Goal: Information Seeking & Learning: Learn about a topic

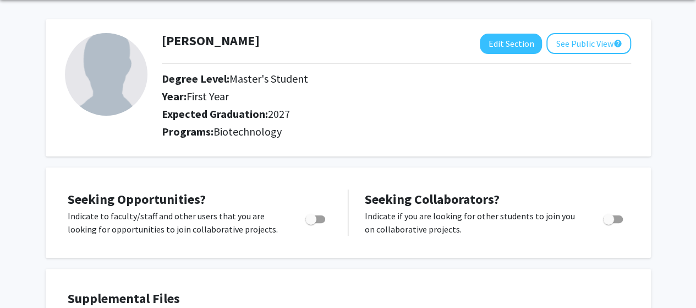
scroll to position [165, 0]
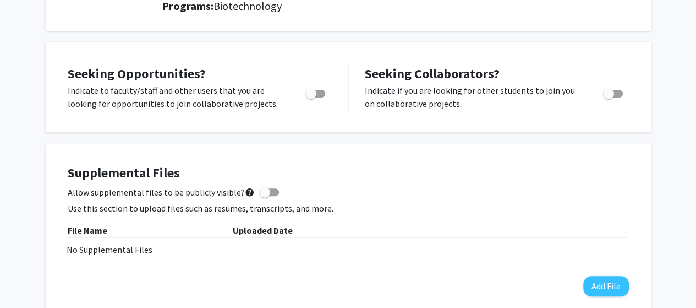
click at [314, 90] on span "Toggle" at bounding box center [310, 93] width 11 height 11
click at [311, 97] on input "Are you actively seeking opportunities?" at bounding box center [310, 97] width 1 height 1
checkbox input "true"
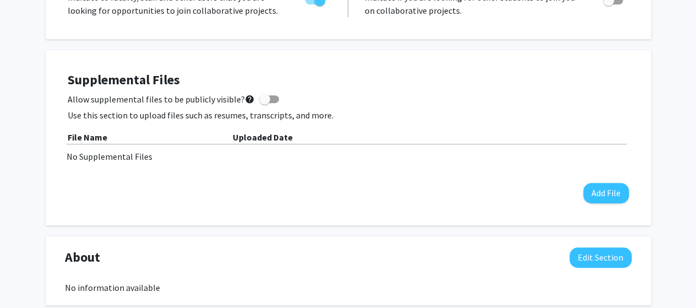
scroll to position [275, 0]
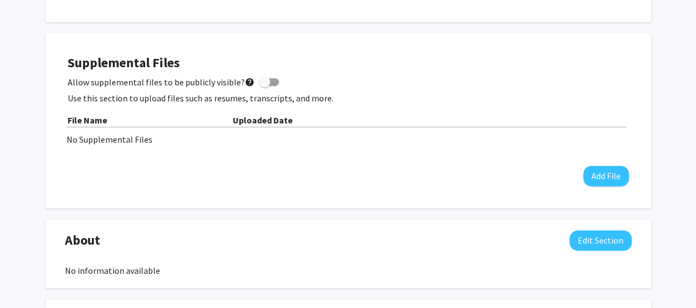
click at [609, 53] on div "Supplemental Files Allow supplemental files to be publicly visible? help Use th…" at bounding box center [348, 120] width 583 height 153
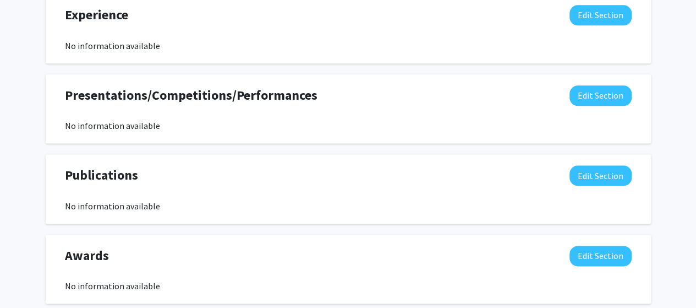
scroll to position [715, 0]
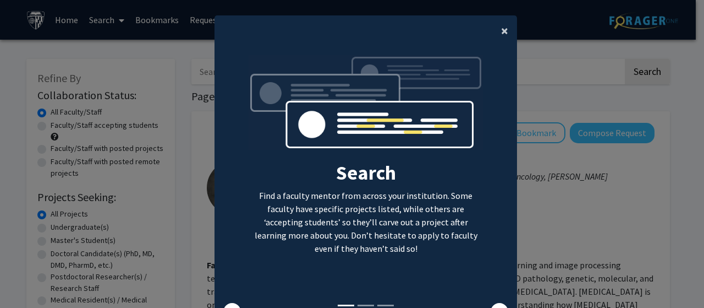
click at [501, 32] on span "×" at bounding box center [504, 30] width 7 height 17
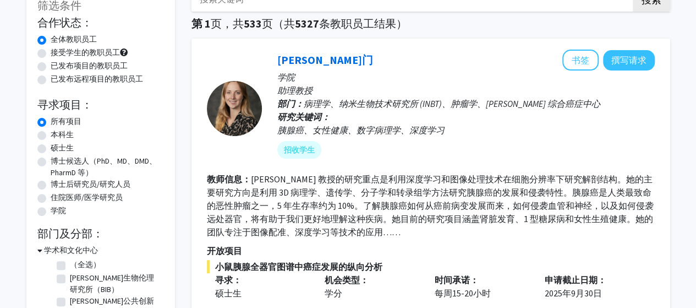
scroll to position [55, 0]
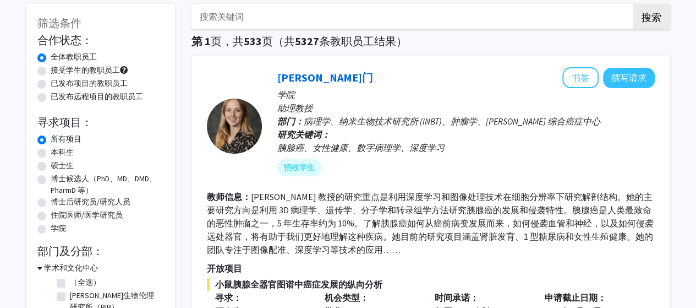
click at [91, 71] on font "接受学生的教职员工" at bounding box center [85, 70] width 69 height 10
click at [58, 71] on input "接受学生的教职员工" at bounding box center [54, 67] width 7 height 7
radio input "true"
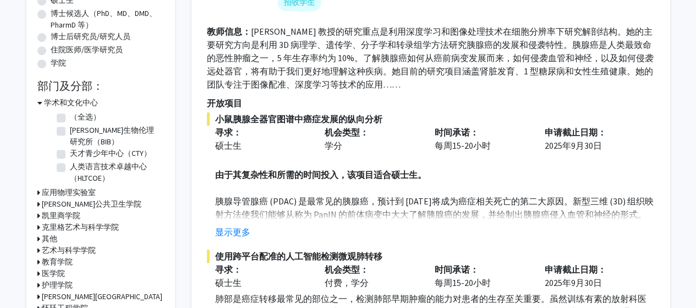
scroll to position [275, 0]
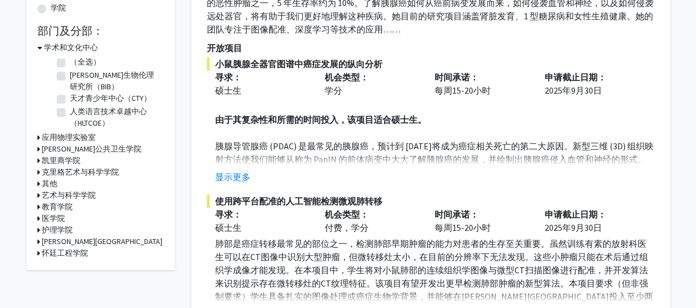
click at [56, 216] on font "医学院" at bounding box center [53, 218] width 23 height 10
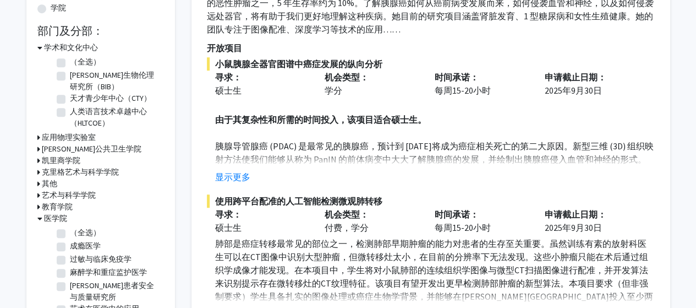
click at [70, 231] on label "（全选）" at bounding box center [85, 233] width 31 height 12
click at [70, 231] on input "（全选）" at bounding box center [73, 230] width 7 height 7
checkbox input "true"
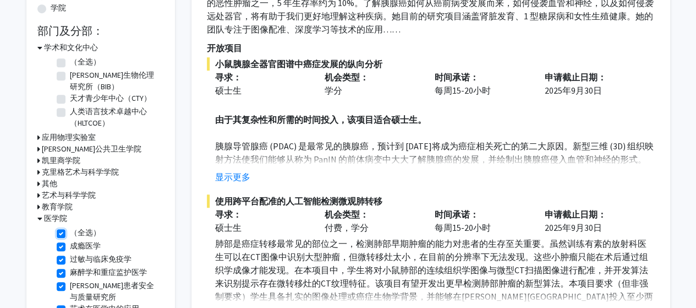
checkbox input "true"
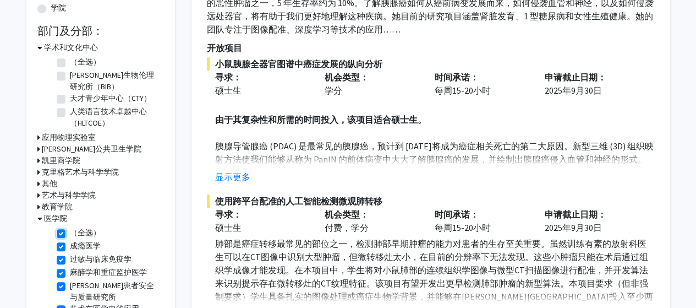
checkbox input "true"
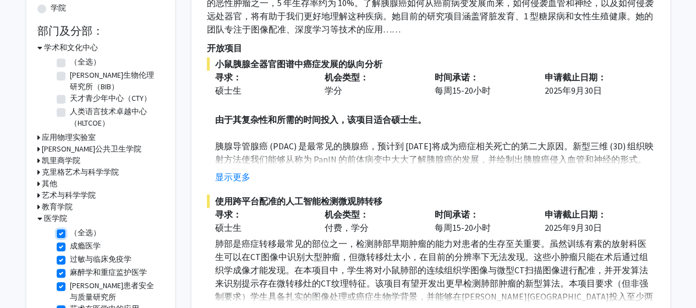
checkbox input "true"
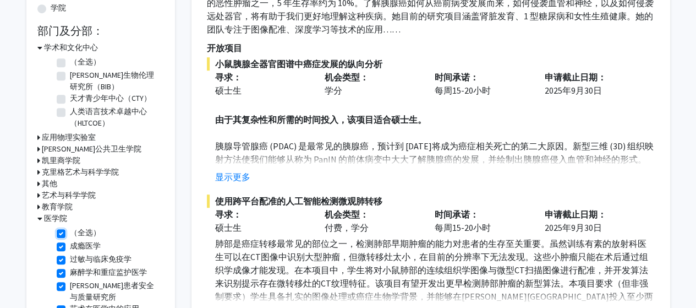
checkbox input "true"
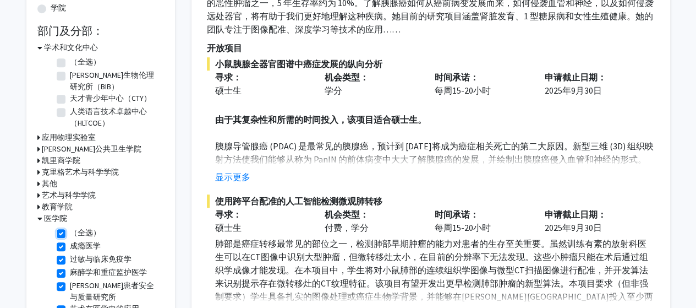
checkbox input "true"
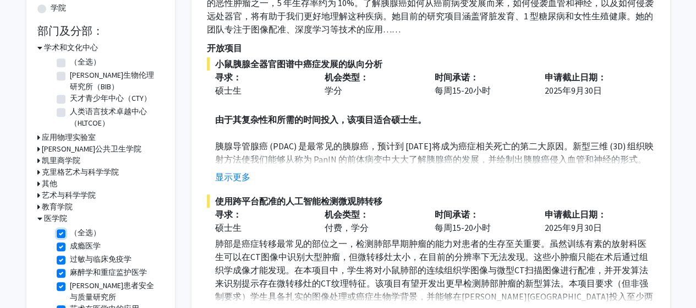
checkbox input "true"
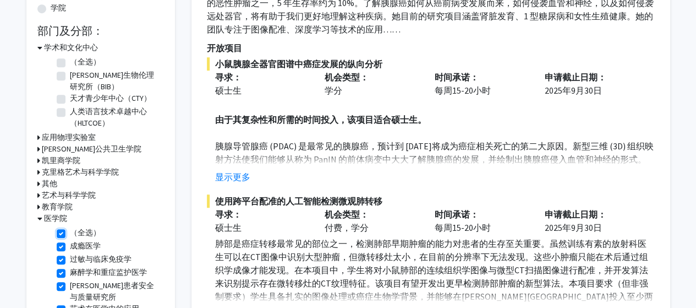
checkbox input "true"
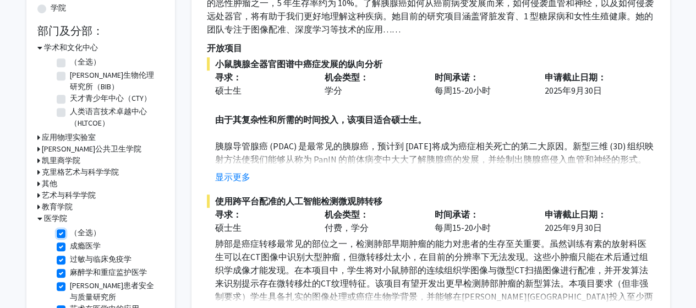
checkbox input "true"
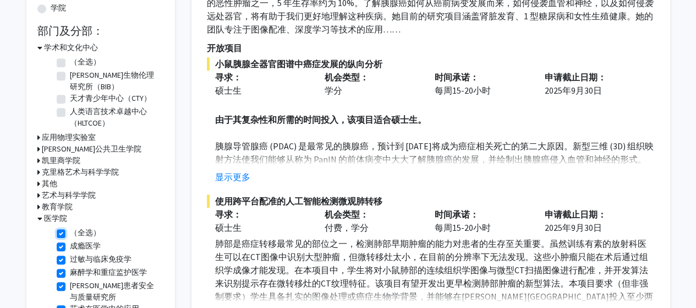
checkbox input "true"
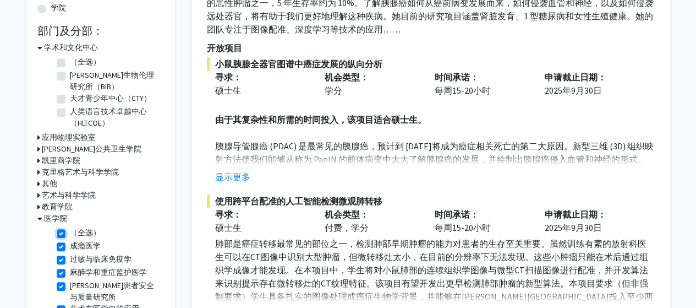
checkbox input "true"
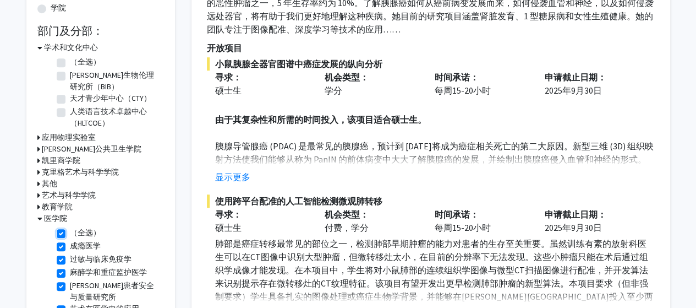
checkbox input "true"
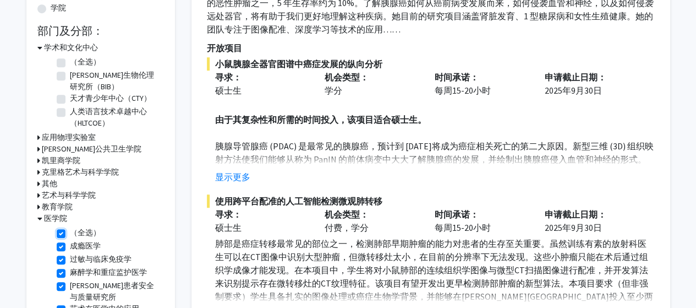
checkbox input "true"
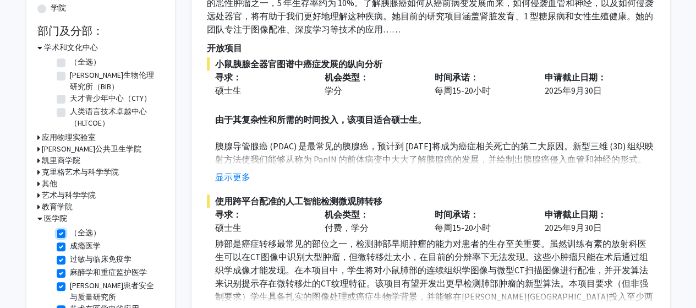
checkbox input "true"
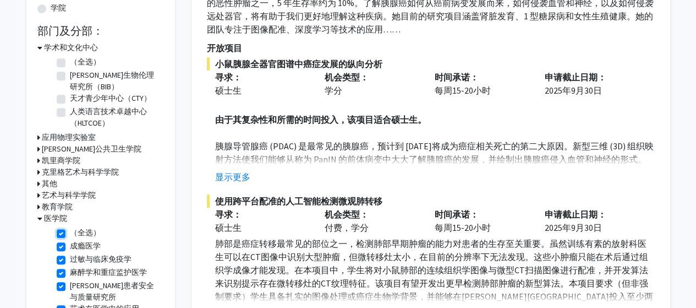
checkbox input "true"
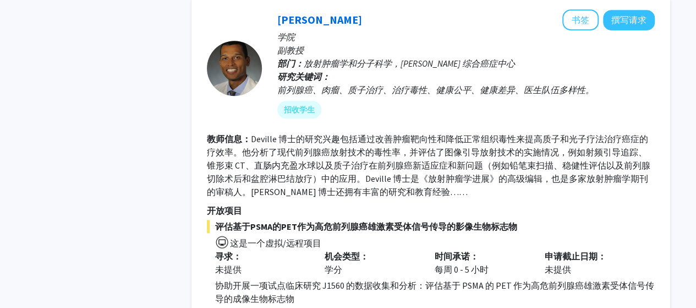
scroll to position [4724, 0]
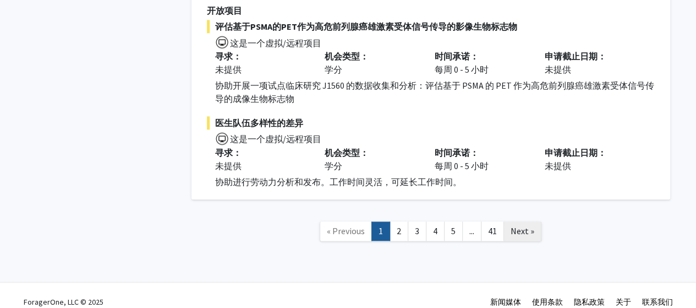
click at [527, 225] on span "Next »" at bounding box center [523, 230] width 24 height 11
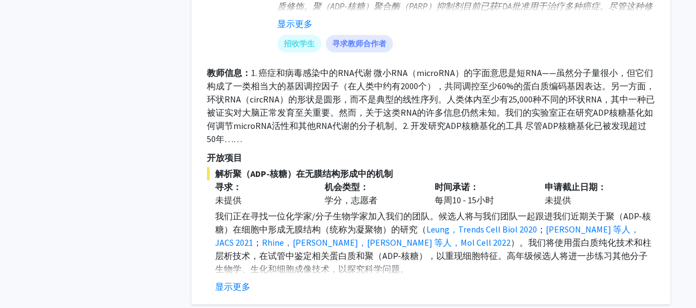
scroll to position [605, 0]
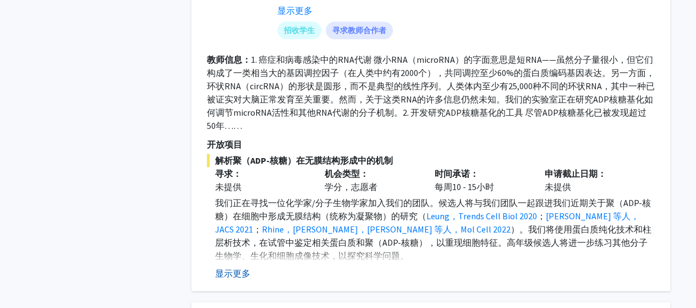
click at [230, 270] on font "显示更多" at bounding box center [232, 272] width 35 height 11
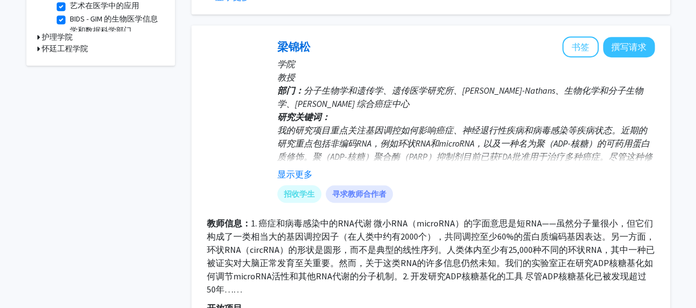
scroll to position [495, 0]
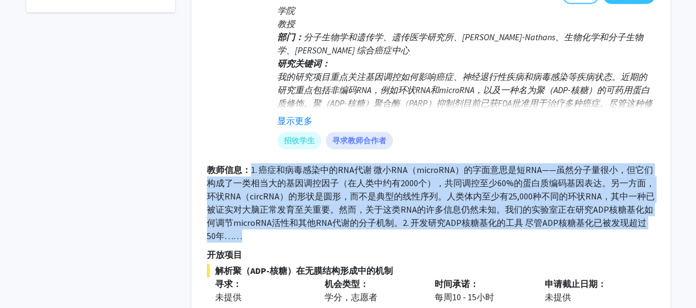
drag, startPoint x: 253, startPoint y: 168, endPoint x: 256, endPoint y: 236, distance: 67.8
click at [256, 236] on section "教师信息： 1. 癌症和病毒感染中的RNA代谢 微小RNA（microRNA）的字面意思是短RNA——虽然分子量很小，但它们构成了一类相当大的基因调控因子（在…" at bounding box center [431, 202] width 448 height 79
click at [373, 198] on font "1. 癌症和病毒感染中的RNA代谢 微小RNA（microRNA）的字面意思是短RNA——虽然分子量很小，但它们构成了一类相当大的基因调控因子（在人类中约有2…" at bounding box center [431, 202] width 448 height 77
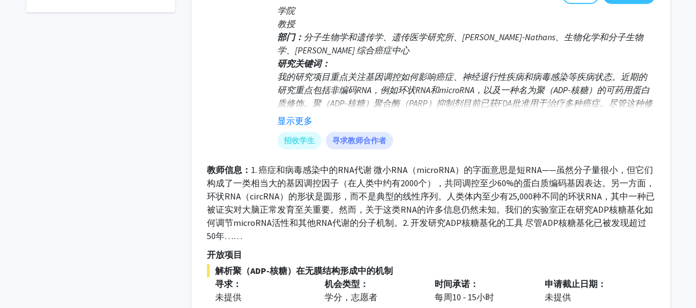
scroll to position [440, 0]
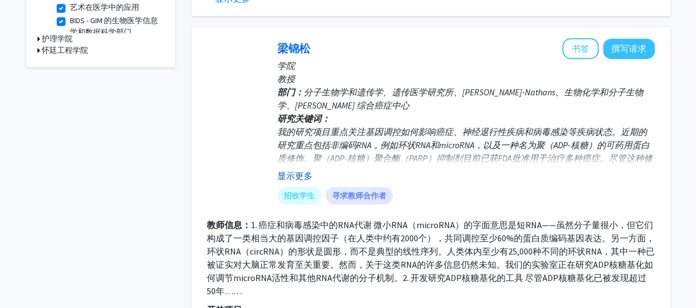
click at [296, 175] on font "显示更多" at bounding box center [294, 175] width 35 height 11
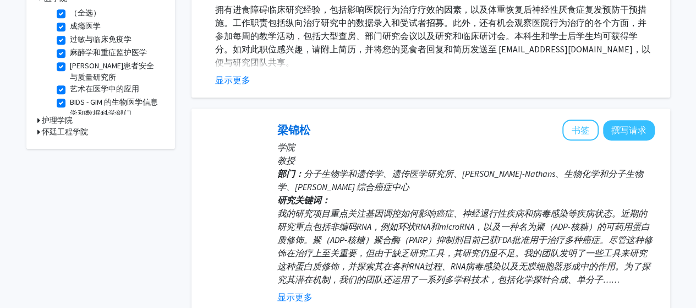
scroll to position [385, 0]
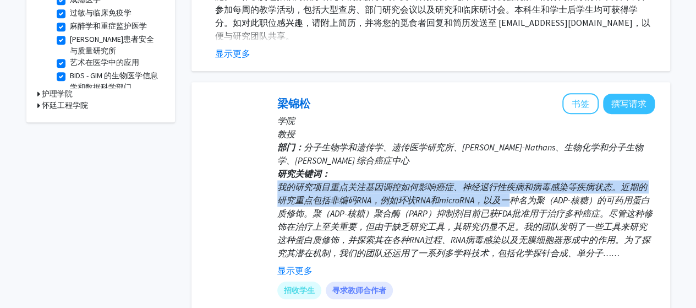
drag, startPoint x: 278, startPoint y: 187, endPoint x: 510, endPoint y: 199, distance: 231.4
click at [510, 199] on font "我的研究项目重点关注基因调控如何影响癌症、神经退行性疾病和病毒感染等疾病状态。近期的研究重点包括非编码RNA，例如环状RNA和microRNA，以及一种名为聚…" at bounding box center [464, 219] width 375 height 77
click at [282, 187] on font "我的研究项目重点关注基因调控如何影响癌症、神经退行性疾病和病毒感染等疾病状态。近期的研究重点包括非编码RNA，例如环状RNA和microRNA，以及一种名为聚…" at bounding box center [464, 219] width 375 height 77
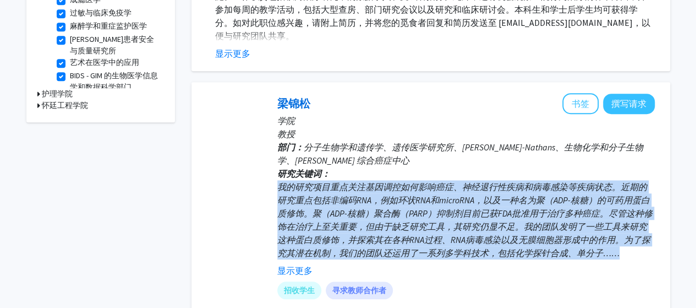
drag, startPoint x: 280, startPoint y: 185, endPoint x: 627, endPoint y: 260, distance: 355.6
click at [627, 260] on fg-read-more "我的研究项目重点关注基因调控如何影响癌症、神经退行性疾病和病毒感染等疾病状态。近期的研究重点包括非编码RNA，例如环状RNA和microRNA，以及一种名为聚…" at bounding box center [465, 228] width 377 height 97
click at [603, 246] on div "我的研究项目重点关注基因调控如何影响癌症、神经退行性疾病和病毒感染等疾病状态。近期的研究重点包括非编码RNA，例如环状RNA和microRNA，以及一种名为聚…" at bounding box center [465, 219] width 377 height 79
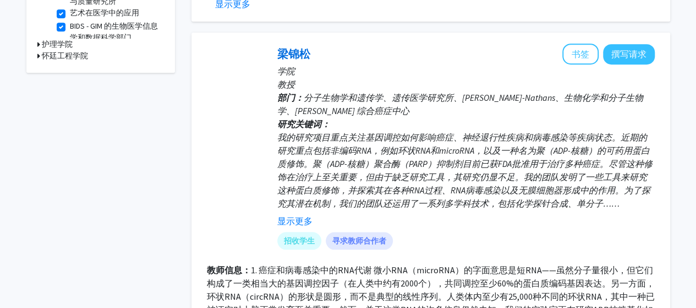
scroll to position [550, 0]
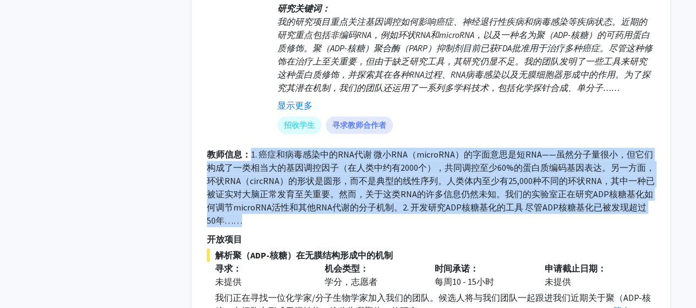
drag, startPoint x: 251, startPoint y: 151, endPoint x: 322, endPoint y: 217, distance: 97.7
click at [322, 217] on section "教师信息： 1. 癌症和病毒感染中的RNA代谢 微小RNA（microRNA）的字面意思是短RNA——虽然分子量很小，但它们构成了一类相当大的基因调控因子（在…" at bounding box center [431, 186] width 448 height 79
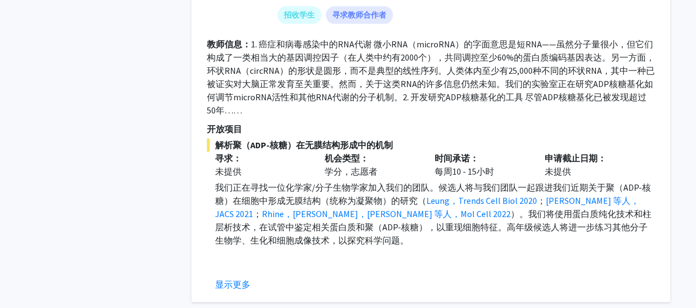
click at [403, 173] on div "机会类型： 学分，志愿者" at bounding box center [371, 164] width 110 height 26
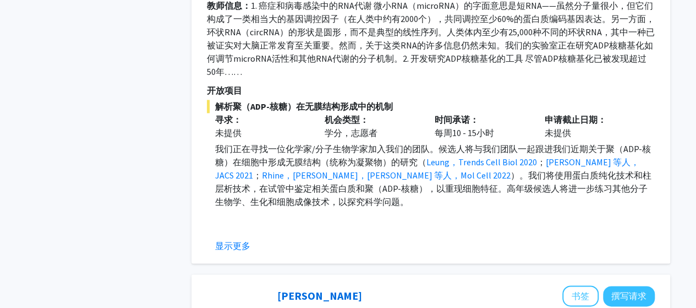
scroll to position [715, 0]
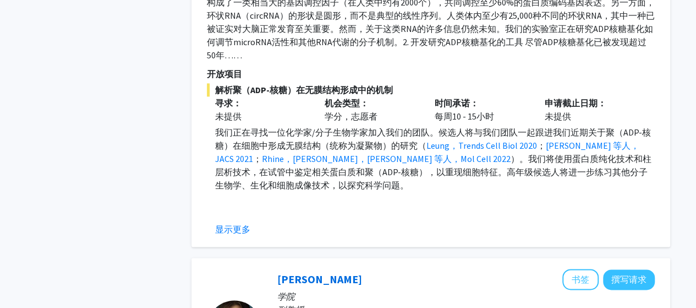
click at [237, 234] on button "显示更多" at bounding box center [232, 228] width 35 height 13
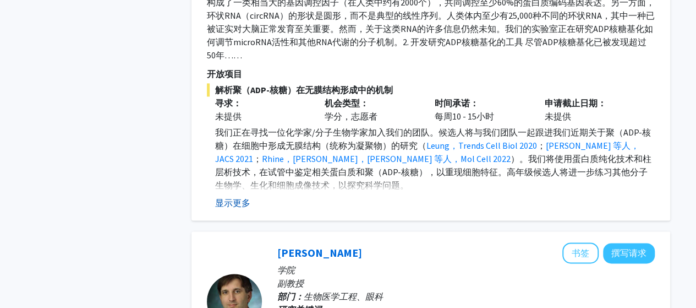
click at [240, 206] on font "显示更多" at bounding box center [232, 202] width 35 height 11
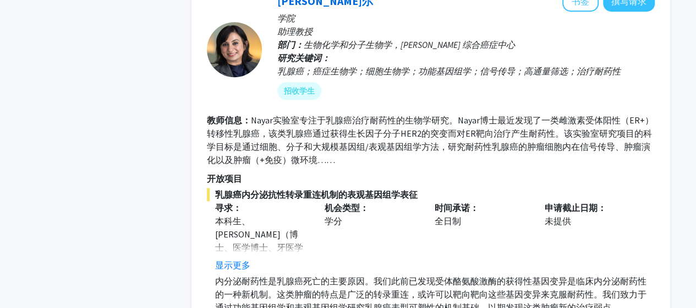
scroll to position [2586, 0]
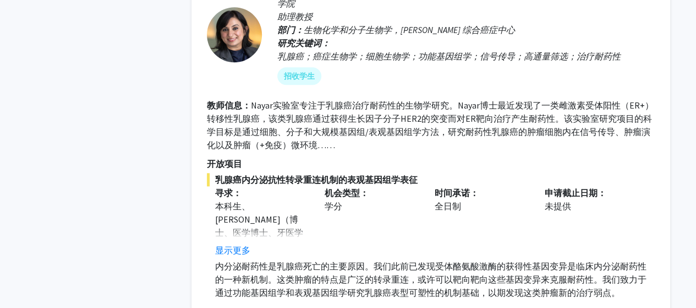
drag, startPoint x: 237, startPoint y: 248, endPoint x: 241, endPoint y: 238, distance: 10.8
click at [237, 248] on font "显示更多" at bounding box center [232, 249] width 35 height 11
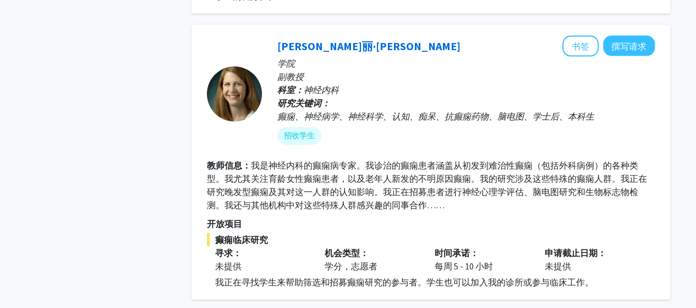
scroll to position [3213, 0]
